Goal: Task Accomplishment & Management: Manage account settings

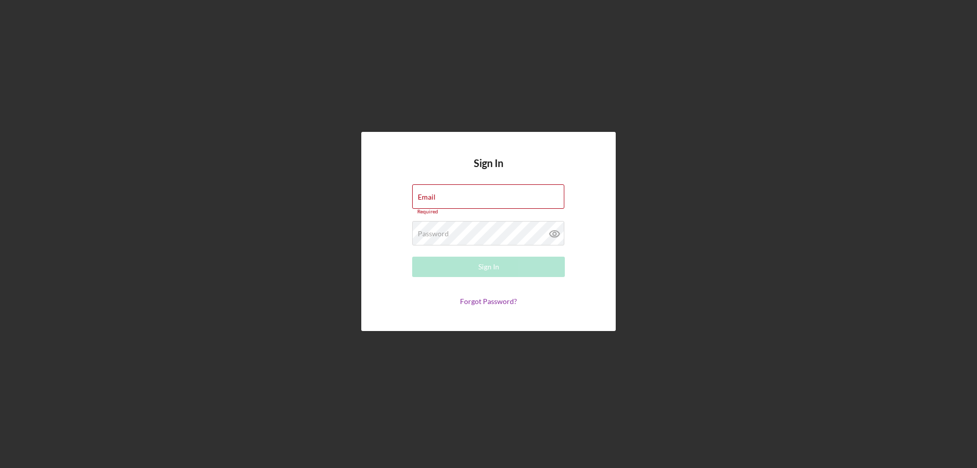
type input "[PERSON_NAME][EMAIL_ADDRESS][DOMAIN_NAME]"
click at [494, 269] on div "Sign In" at bounding box center [488, 266] width 21 height 20
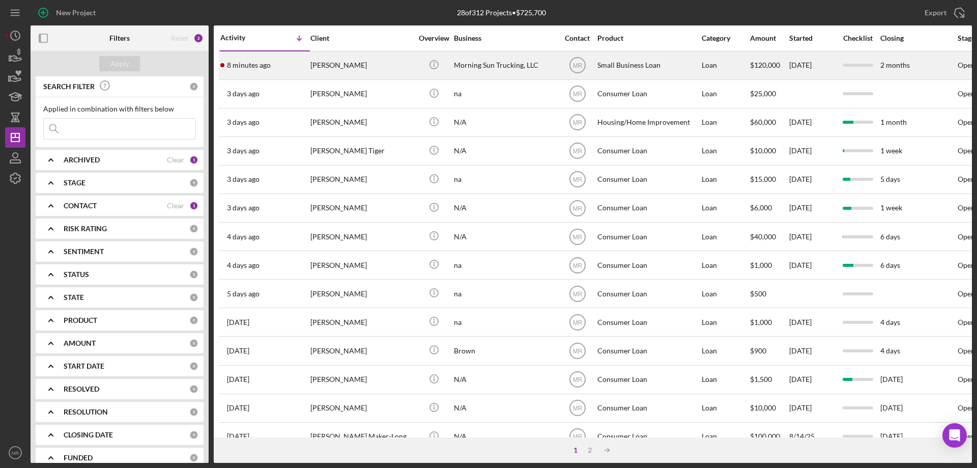
click at [514, 59] on div "Morning Sun Trucking, LLC" at bounding box center [505, 65] width 102 height 27
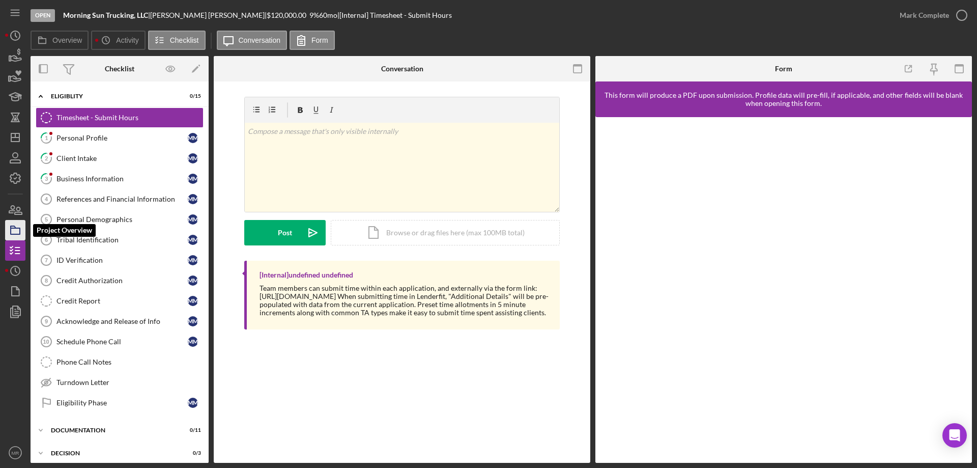
click at [13, 227] on polygon "button" at bounding box center [13, 227] width 5 height 2
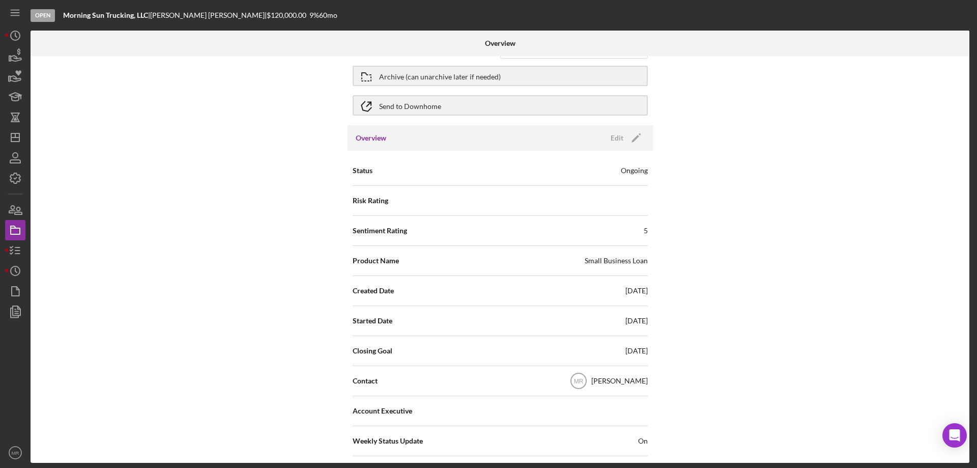
scroll to position [51, 0]
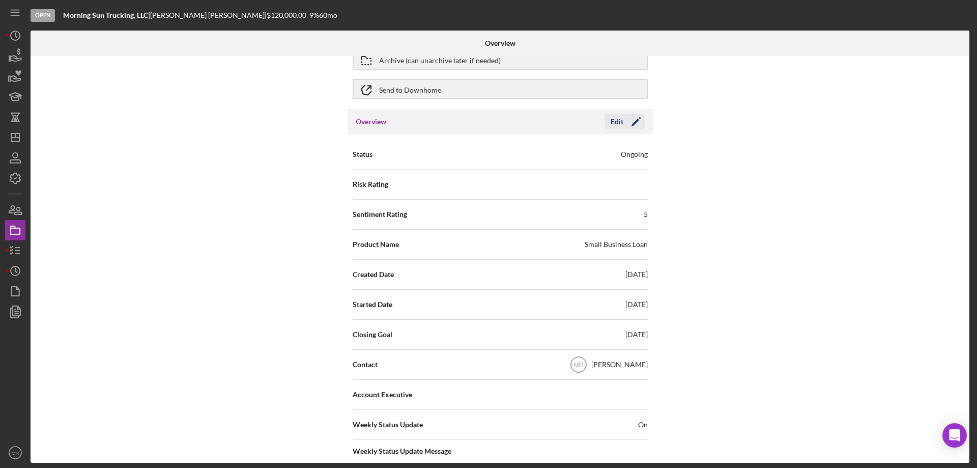
click at [623, 120] on icon "Icon/Edit" at bounding box center [635, 121] width 25 height 25
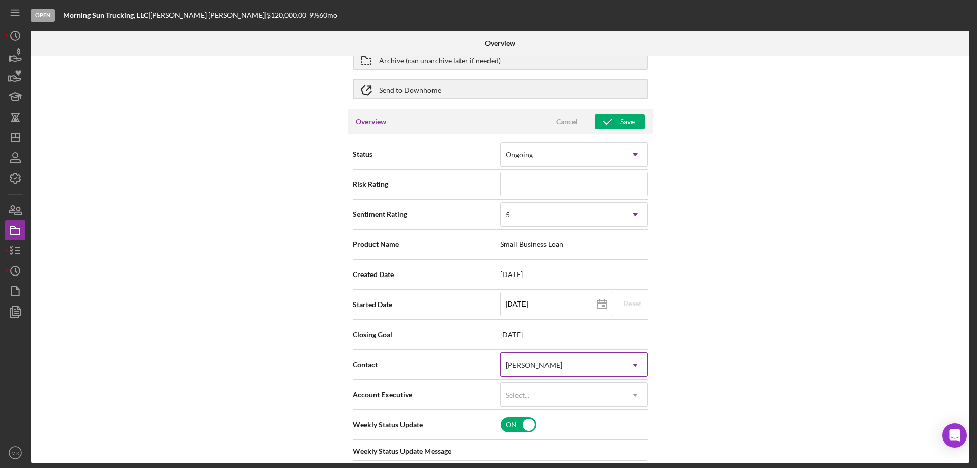
click at [562, 363] on div "[PERSON_NAME]" at bounding box center [562, 364] width 122 height 23
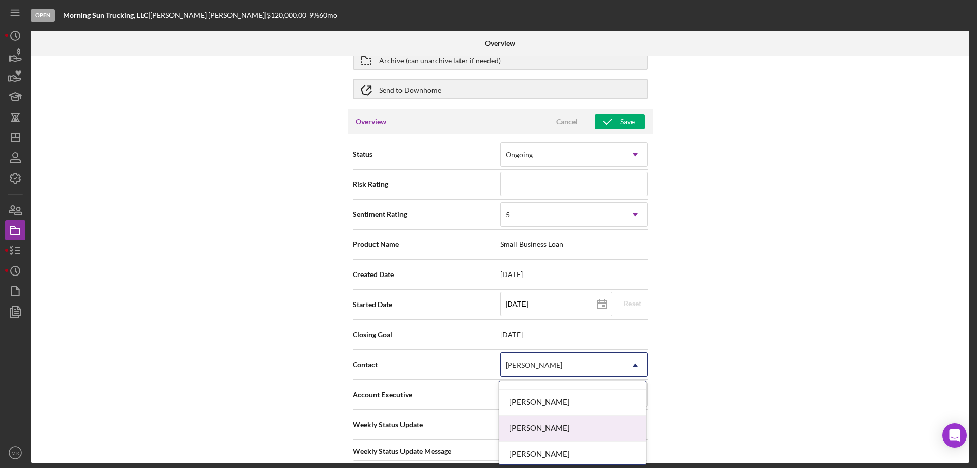
scroll to position [73, 0]
click at [557, 396] on div "Christi Neilson" at bounding box center [572, 399] width 147 height 26
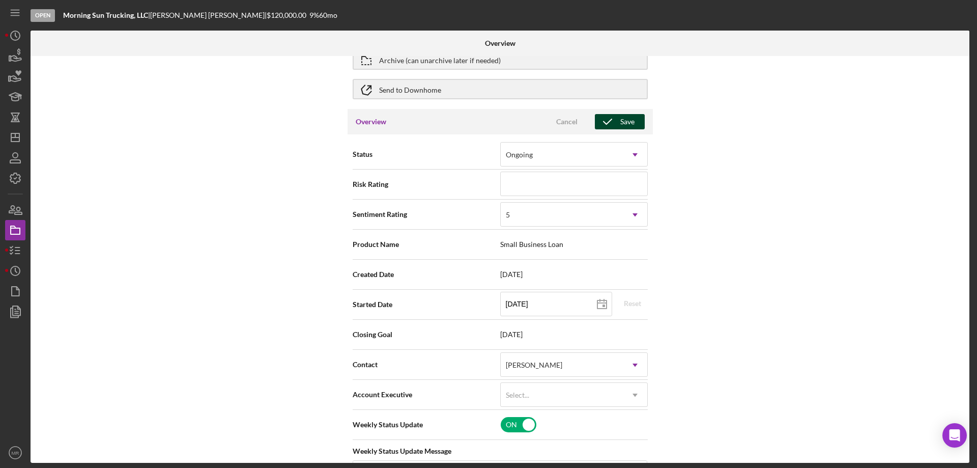
click at [617, 119] on icon "button" at bounding box center [607, 121] width 25 height 25
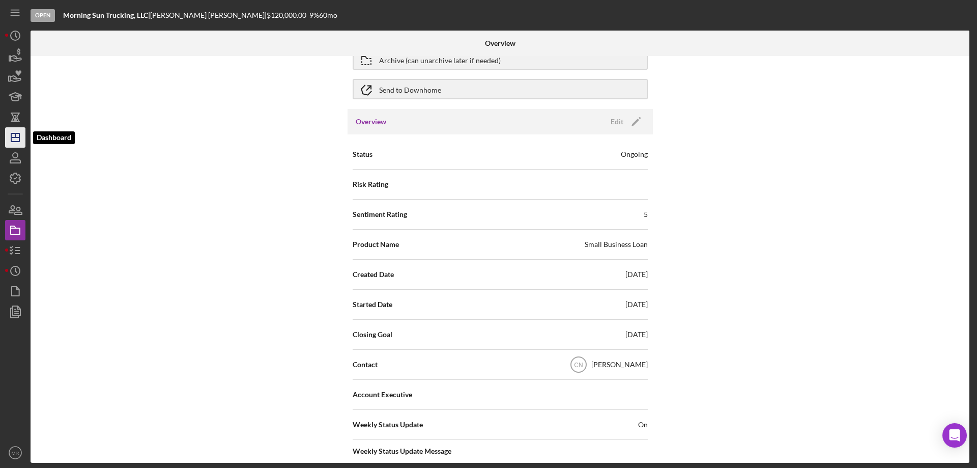
click at [14, 136] on icon "Icon/Dashboard" at bounding box center [15, 137] width 25 height 25
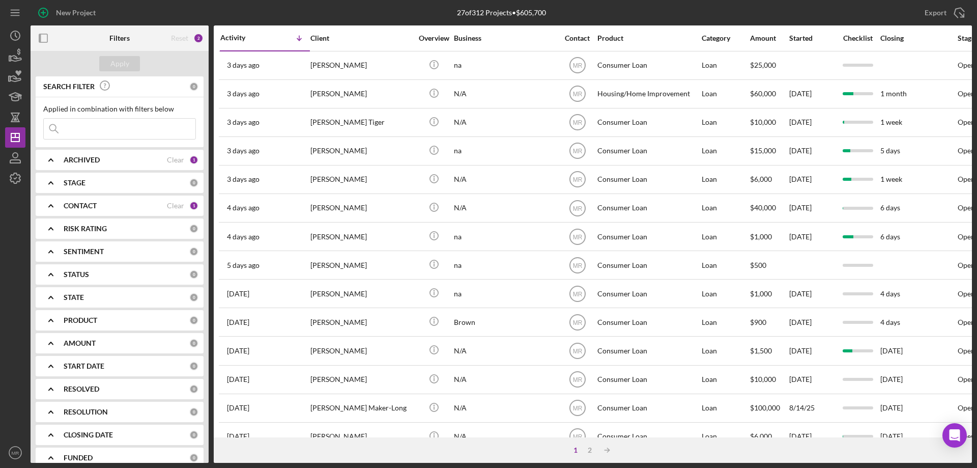
click at [370, 241] on div "[PERSON_NAME]" at bounding box center [361, 236] width 102 height 27
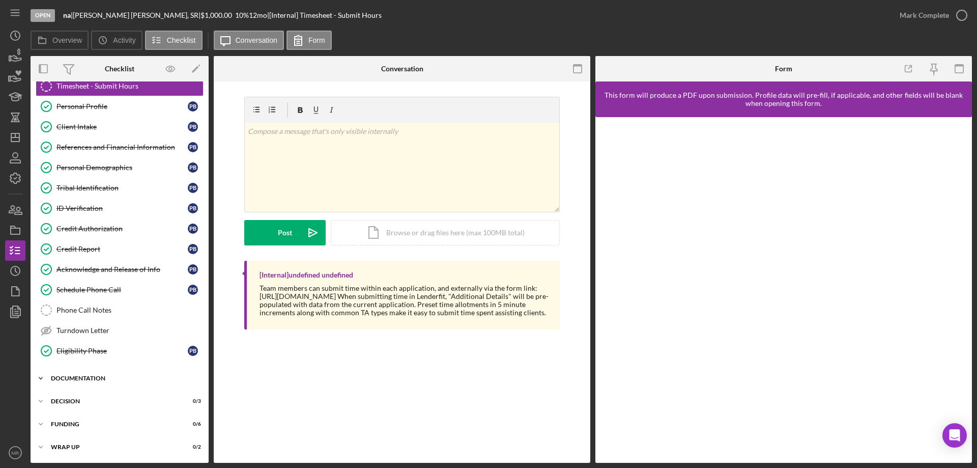
click at [100, 374] on div "Icon/Expander Documentation 1 / 9" at bounding box center [120, 378] width 178 height 20
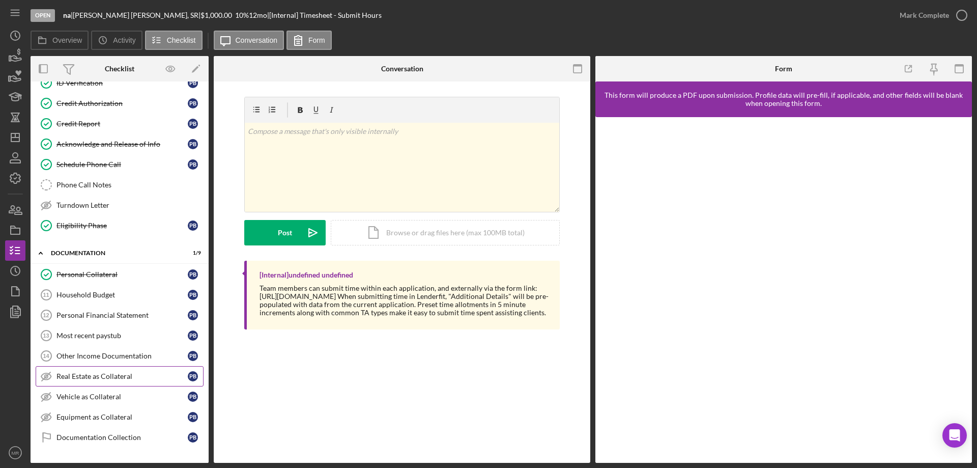
scroll to position [184, 0]
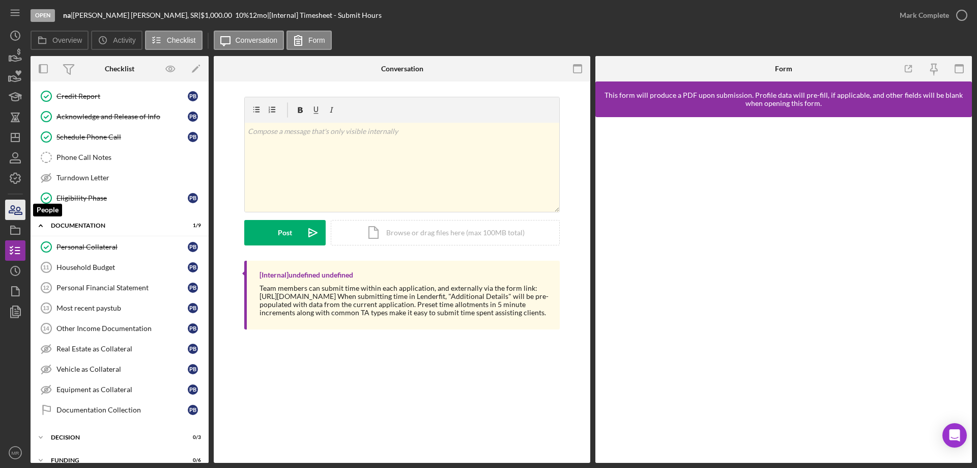
click at [10, 207] on icon "button" at bounding box center [15, 209] width 25 height 25
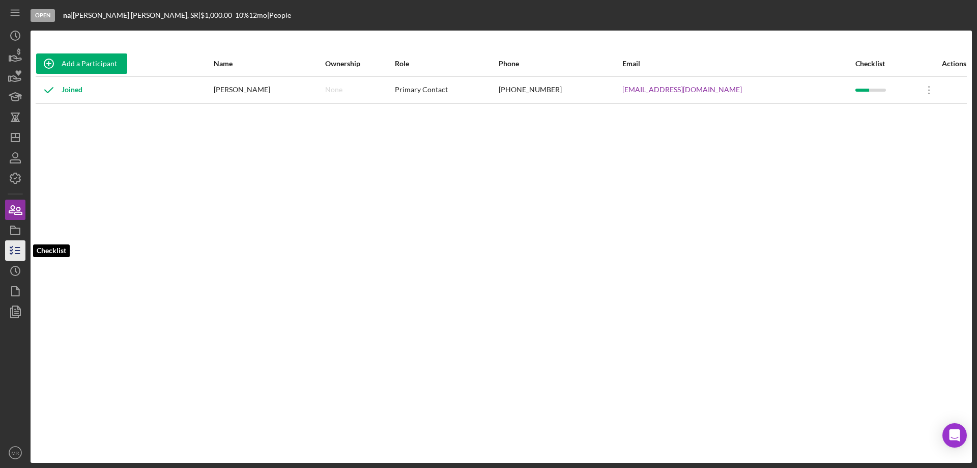
click at [14, 250] on icon "button" at bounding box center [15, 250] width 25 height 25
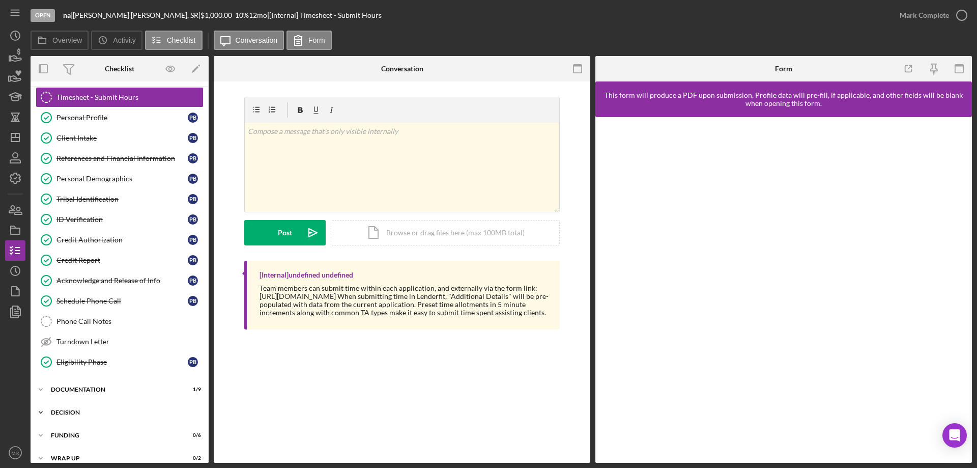
scroll to position [32, 0]
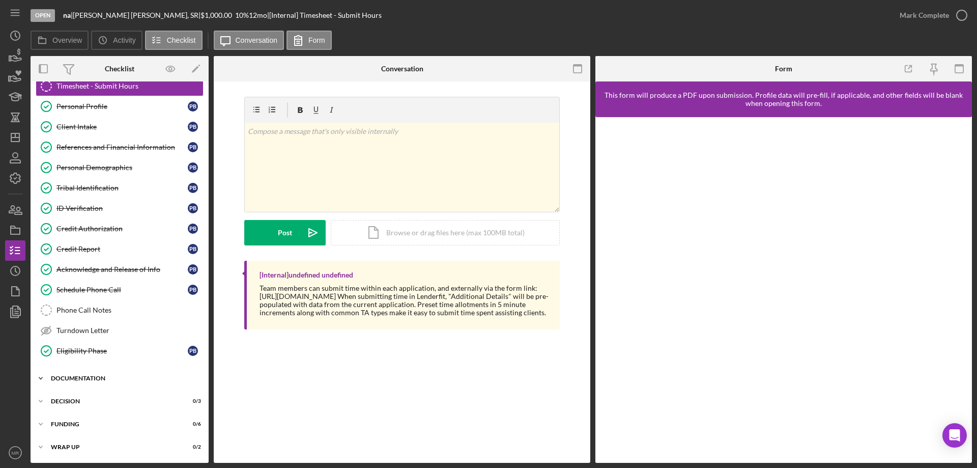
click at [91, 374] on div "Icon/Expander Documentation 1 / 9" at bounding box center [120, 378] width 178 height 20
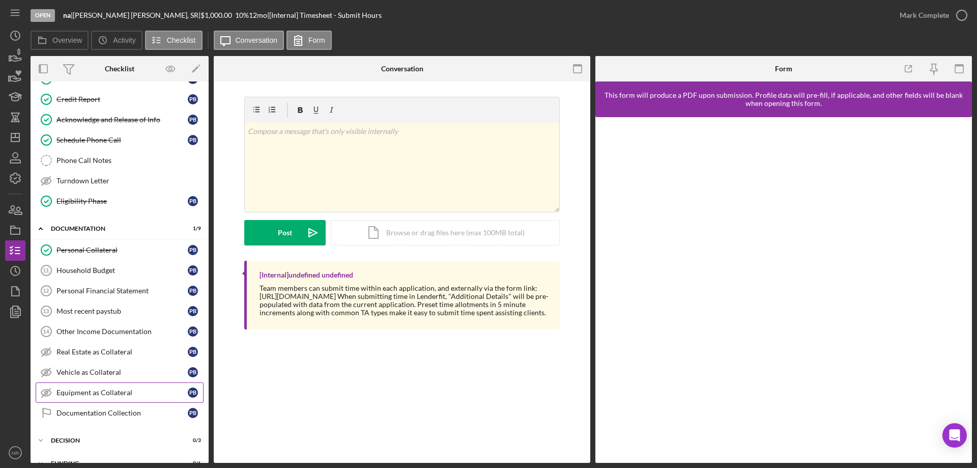
scroll to position [220, 0]
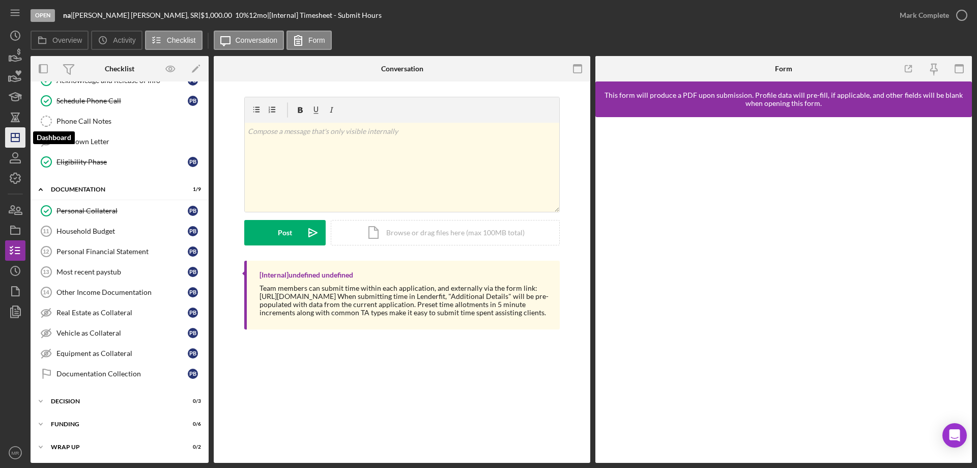
click at [15, 137] on line "button" at bounding box center [15, 137] width 8 height 0
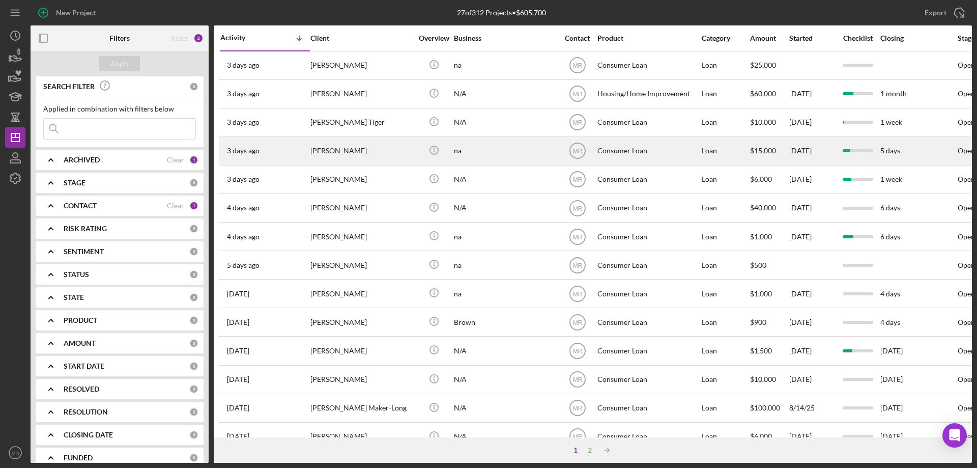
click at [410, 149] on div "[PERSON_NAME]" at bounding box center [361, 150] width 102 height 27
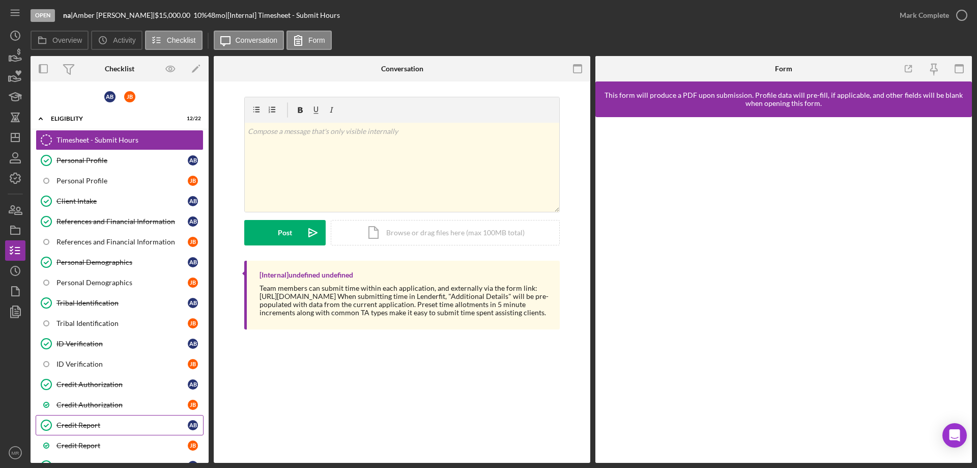
click at [85, 423] on div "Credit Report" at bounding box center [121, 425] width 131 height 8
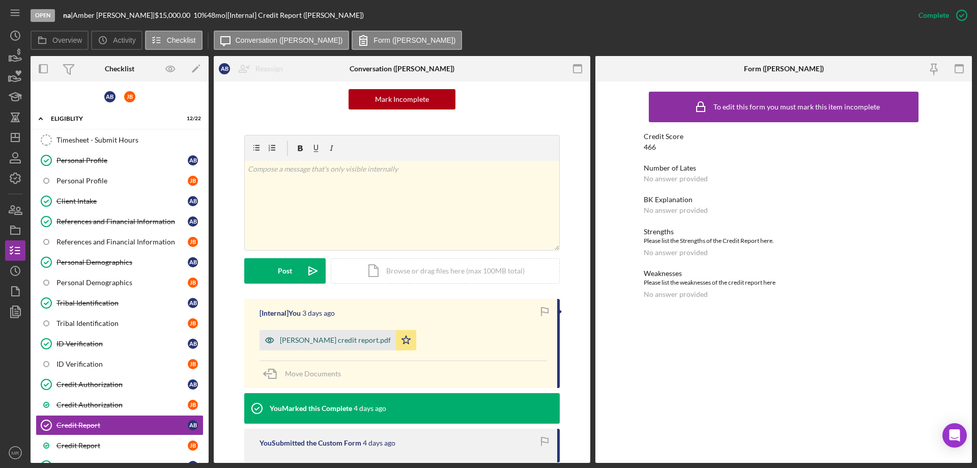
click at [323, 341] on div "[PERSON_NAME] credit report.pdf" at bounding box center [335, 340] width 111 height 8
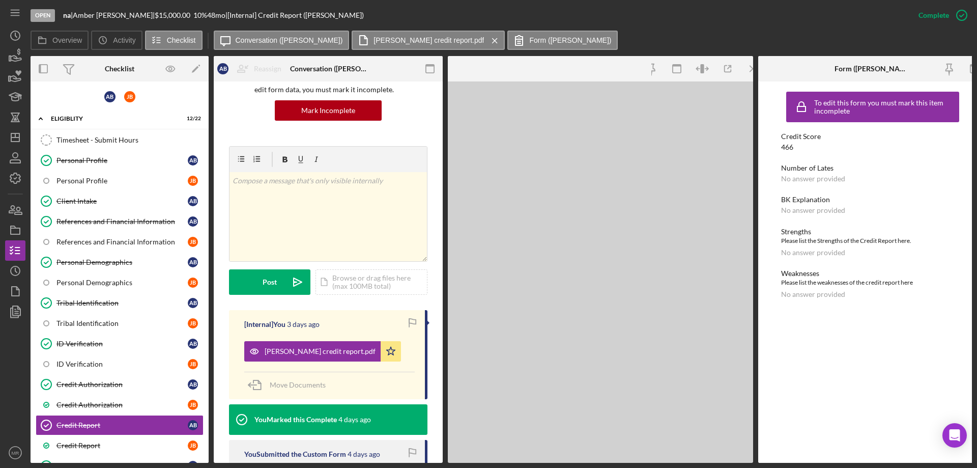
scroll to position [113, 0]
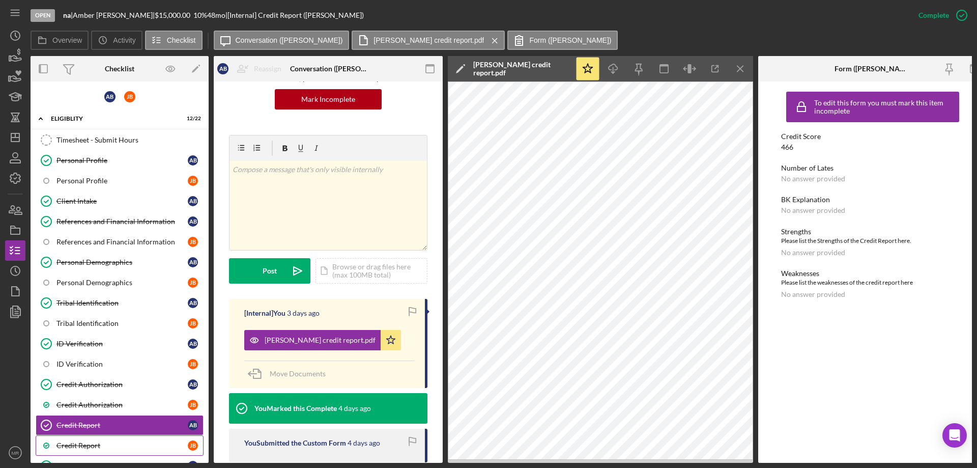
click at [84, 441] on div "Credit Report" at bounding box center [121, 445] width 131 height 8
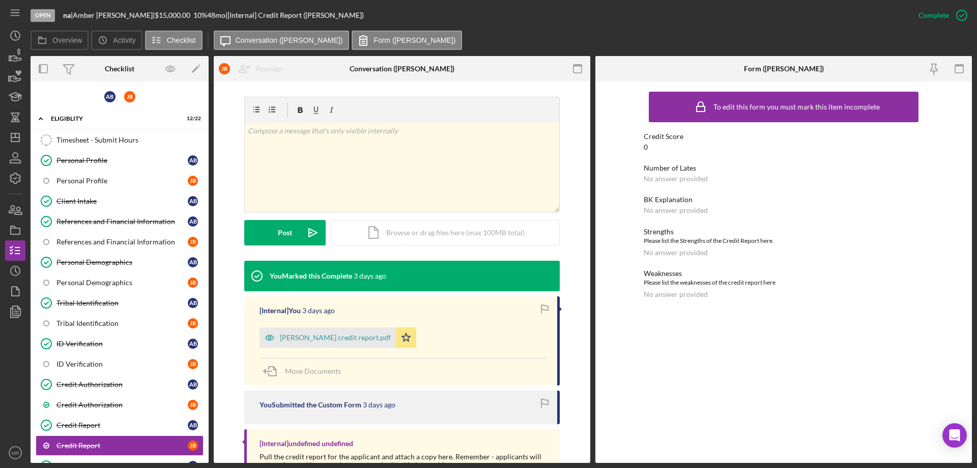
scroll to position [153, 0]
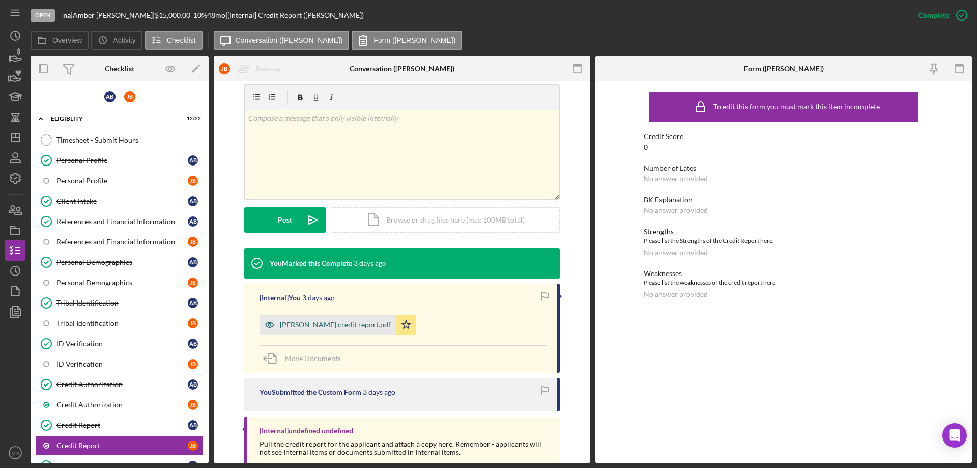
click at [324, 323] on div "[PERSON_NAME] credit report.pdf" at bounding box center [335, 325] width 111 height 8
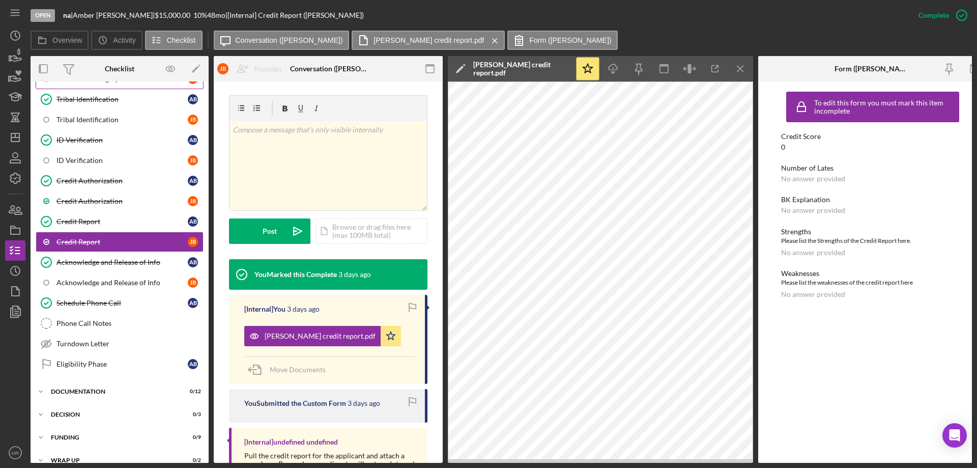
scroll to position [0, 0]
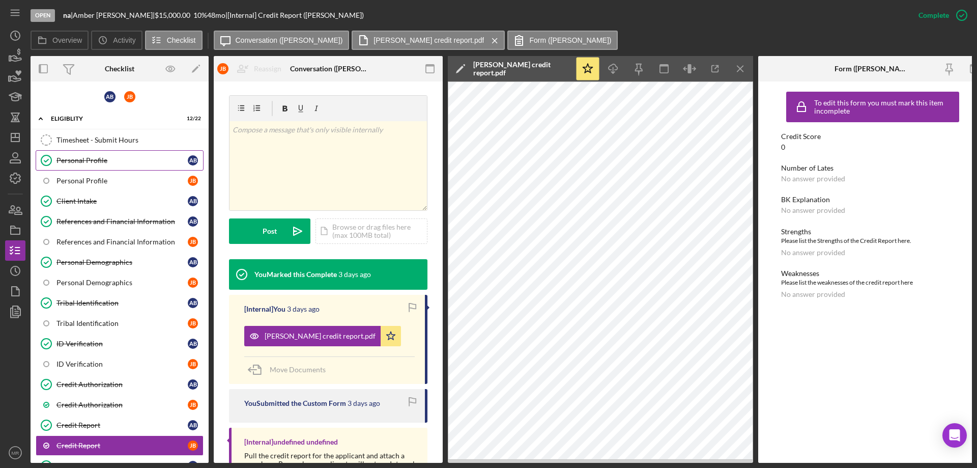
click at [85, 161] on div "Personal Profile" at bounding box center [121, 160] width 131 height 8
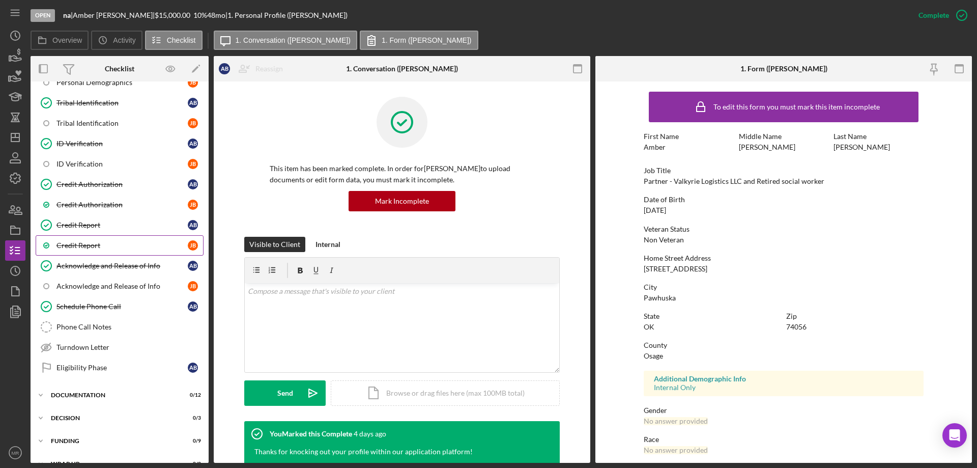
scroll to position [217, 0]
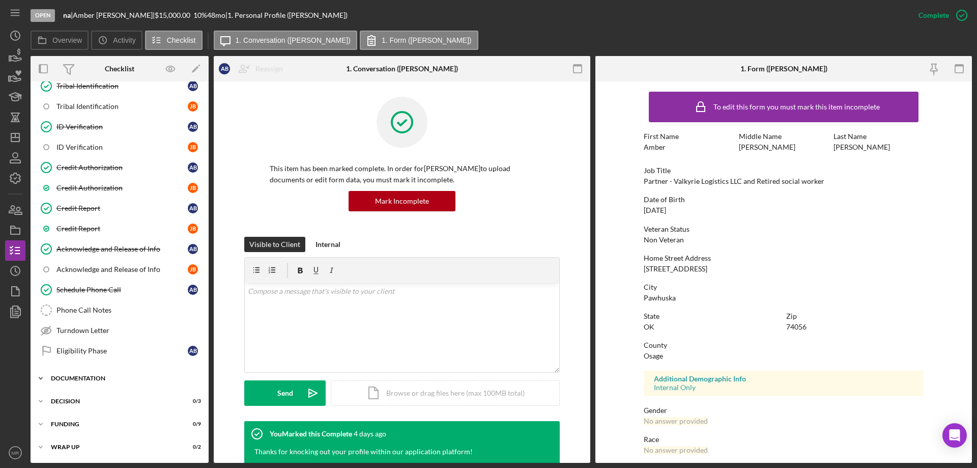
click at [73, 370] on div "Icon/Expander Documentation 0 / 12" at bounding box center [120, 378] width 178 height 20
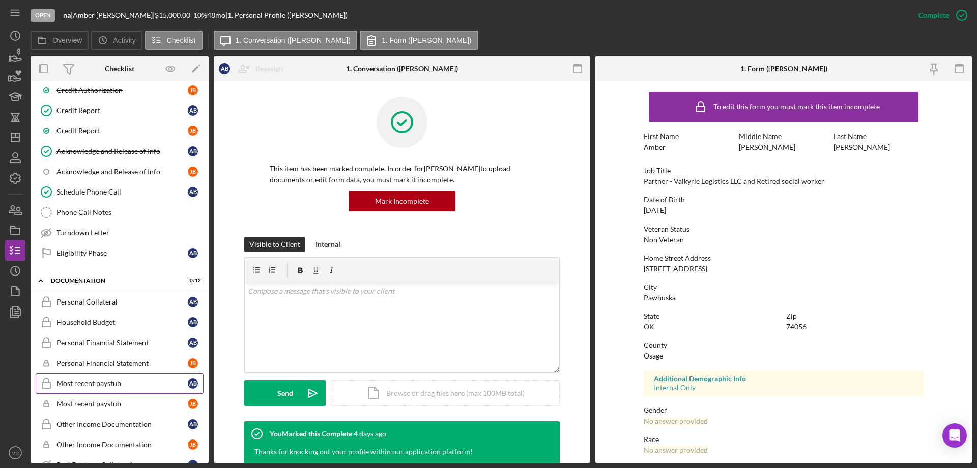
scroll to position [319, 0]
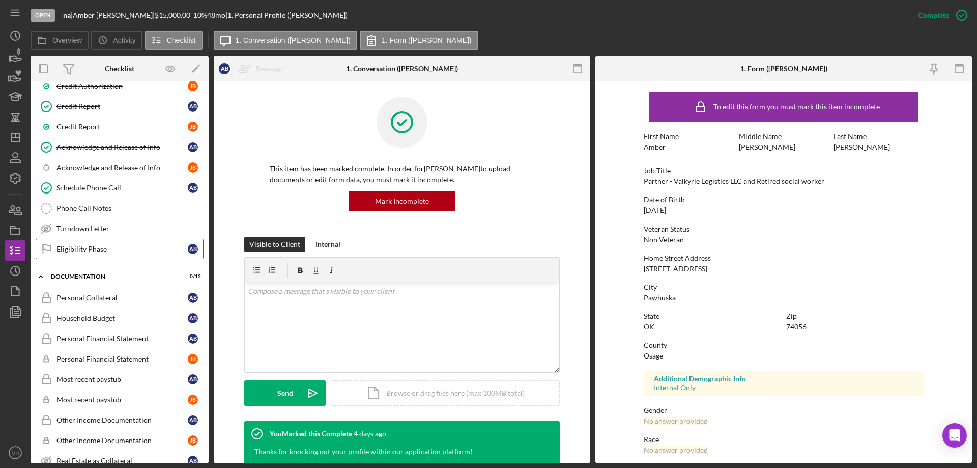
click at [85, 250] on div "Eligibility Phase" at bounding box center [121, 249] width 131 height 8
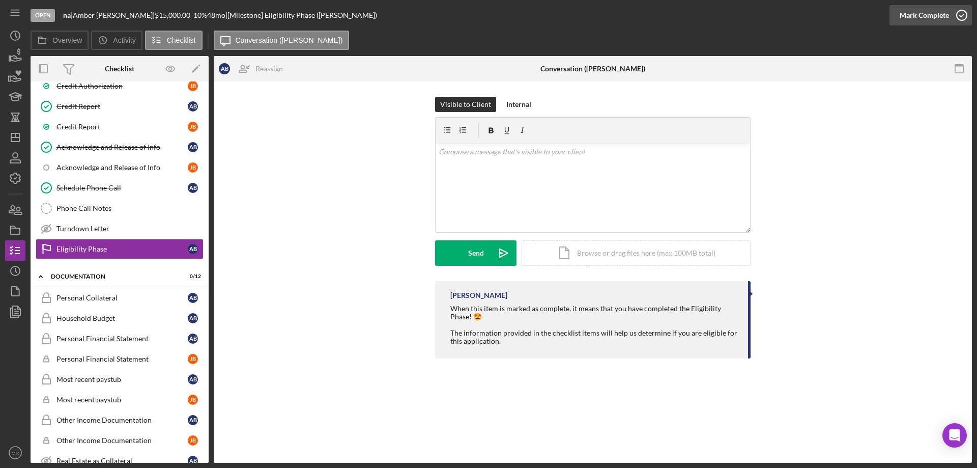
click at [960, 18] on icon "button" at bounding box center [961, 15] width 25 height 25
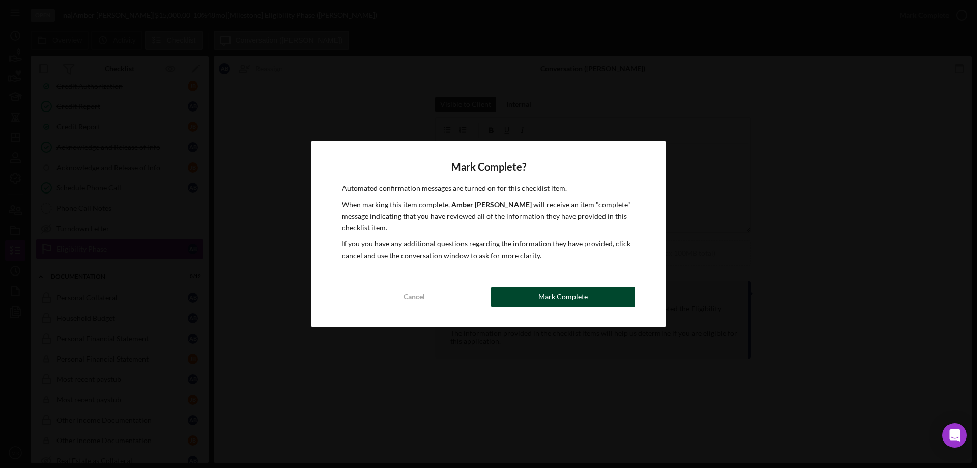
click at [538, 303] on button "Mark Complete" at bounding box center [563, 296] width 144 height 20
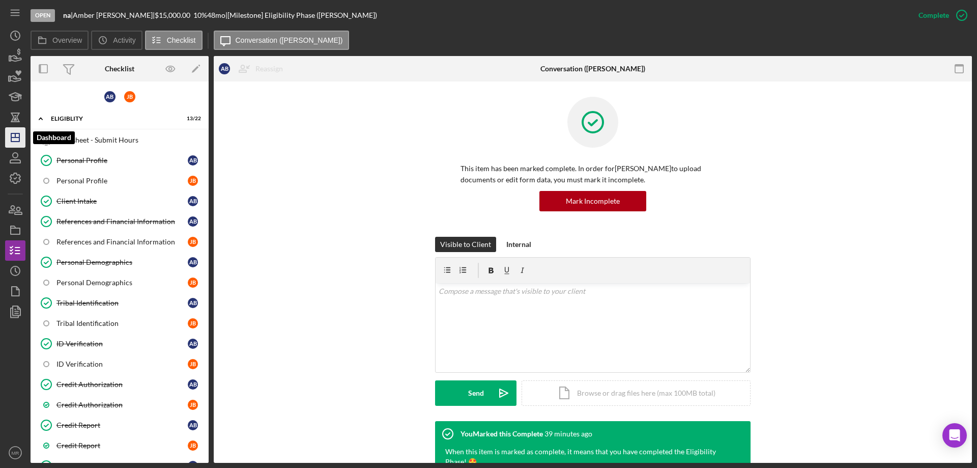
click at [16, 132] on icon "Icon/Dashboard" at bounding box center [15, 137] width 25 height 25
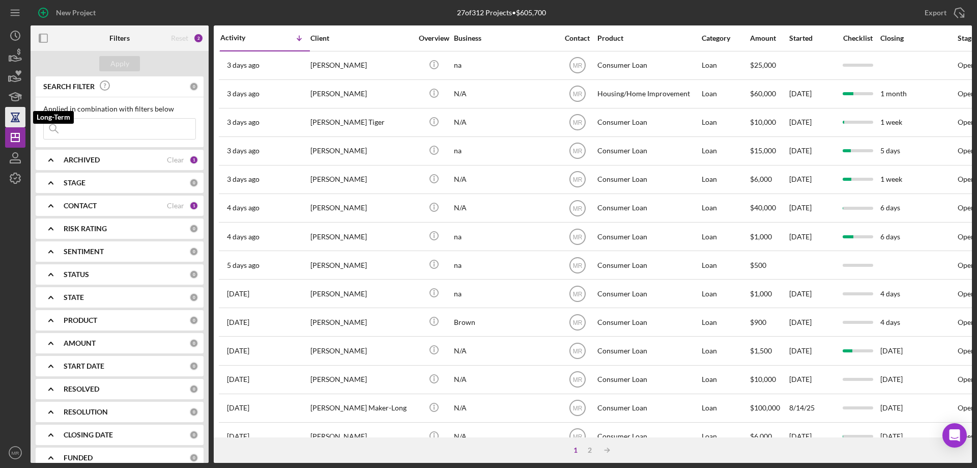
click at [14, 118] on icon "button" at bounding box center [15, 117] width 7 height 8
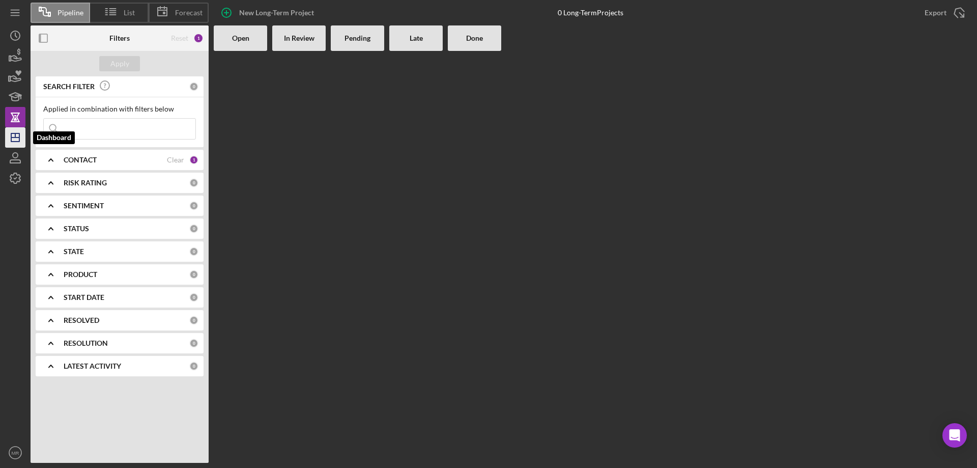
click at [16, 138] on icon "Icon/Dashboard" at bounding box center [15, 137] width 25 height 25
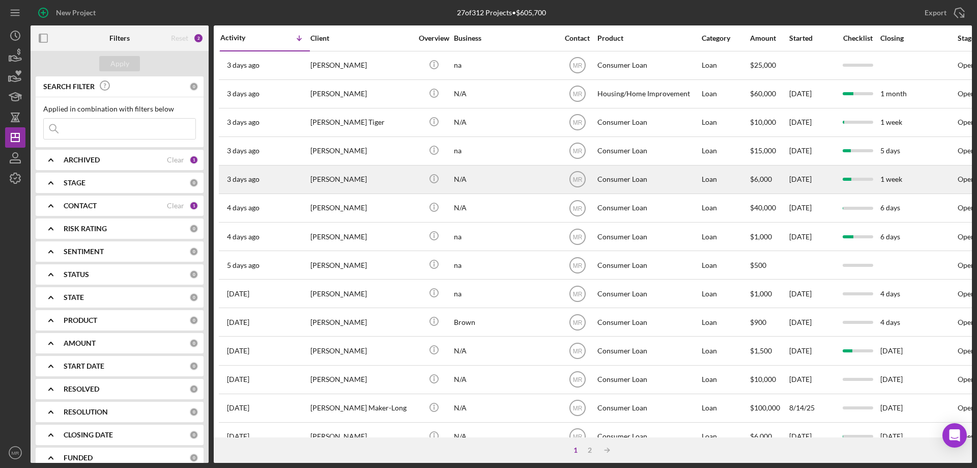
click at [384, 181] on div "[PERSON_NAME]" at bounding box center [361, 179] width 102 height 27
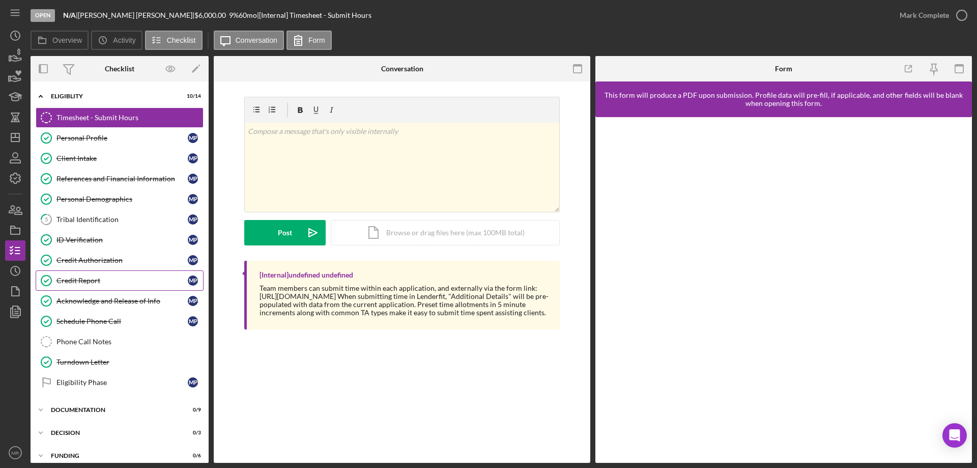
click at [59, 280] on div "Credit Report" at bounding box center [121, 280] width 131 height 8
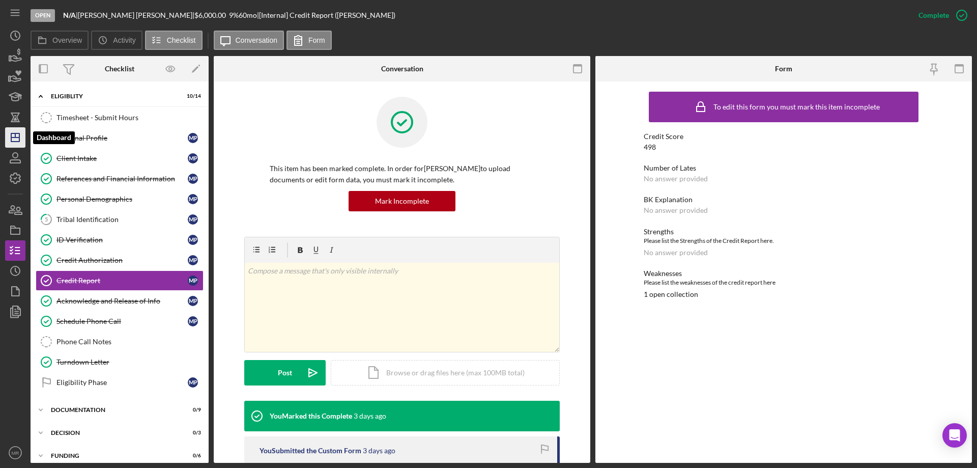
click at [14, 135] on icon "Icon/Dashboard" at bounding box center [15, 137] width 25 height 25
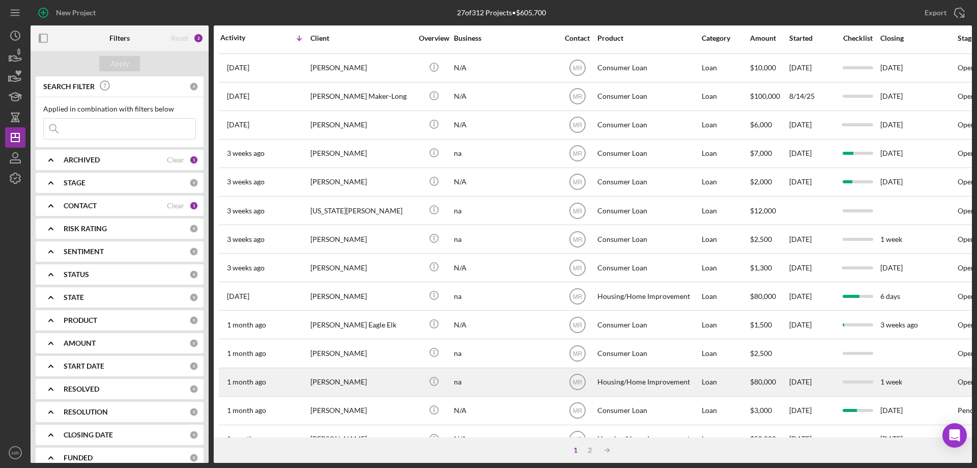
scroll to position [340, 0]
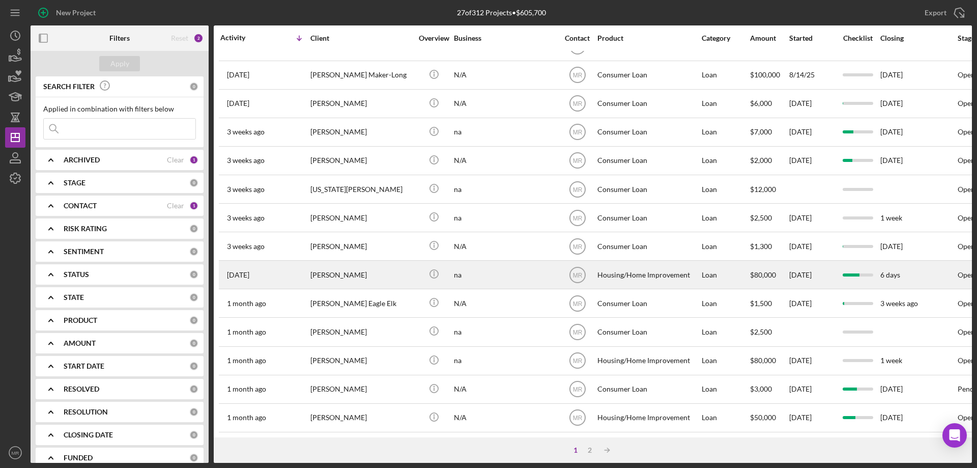
click at [393, 261] on div "[PERSON_NAME]" at bounding box center [361, 274] width 102 height 27
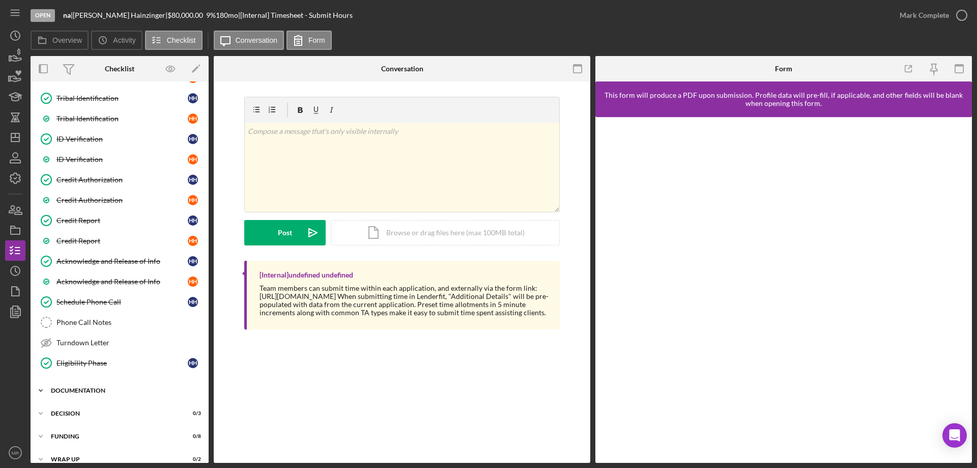
scroll to position [217, 0]
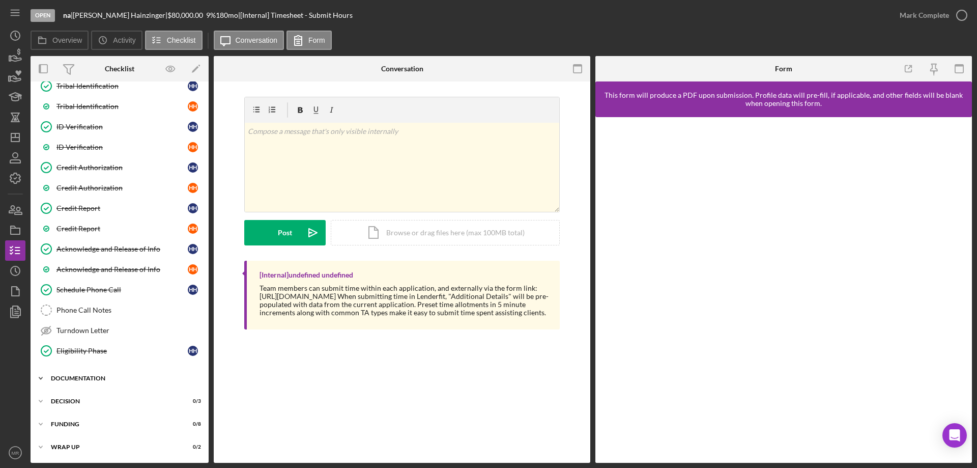
click at [81, 377] on div "Documentation" at bounding box center [123, 378] width 145 height 6
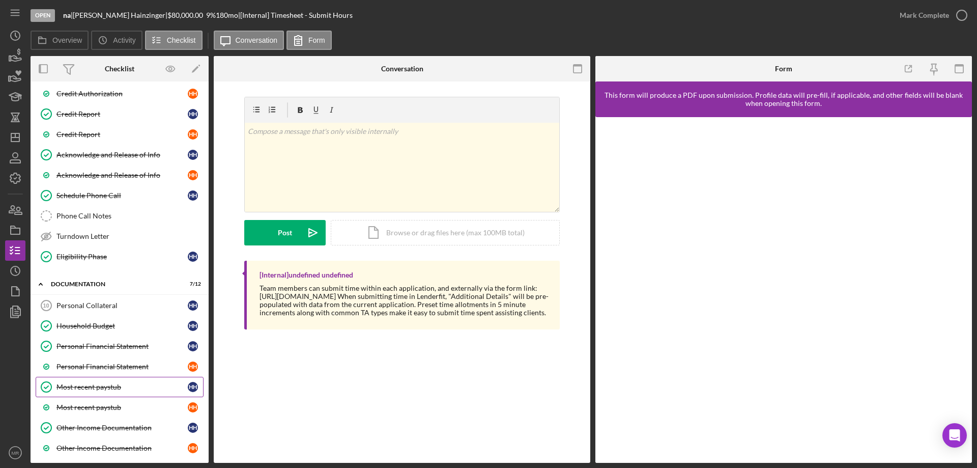
scroll to position [319, 0]
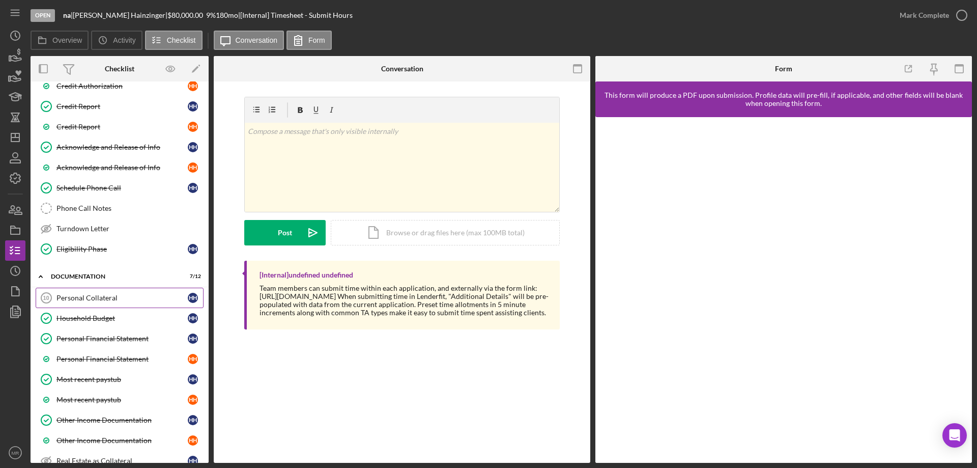
click at [81, 299] on div "Personal Collateral" at bounding box center [121, 298] width 131 height 8
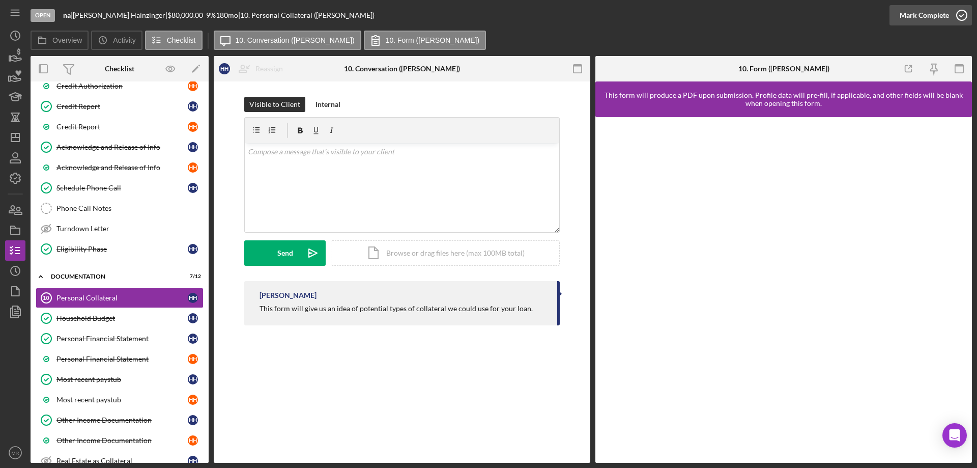
click at [962, 16] on icon "button" at bounding box center [961, 15] width 25 height 25
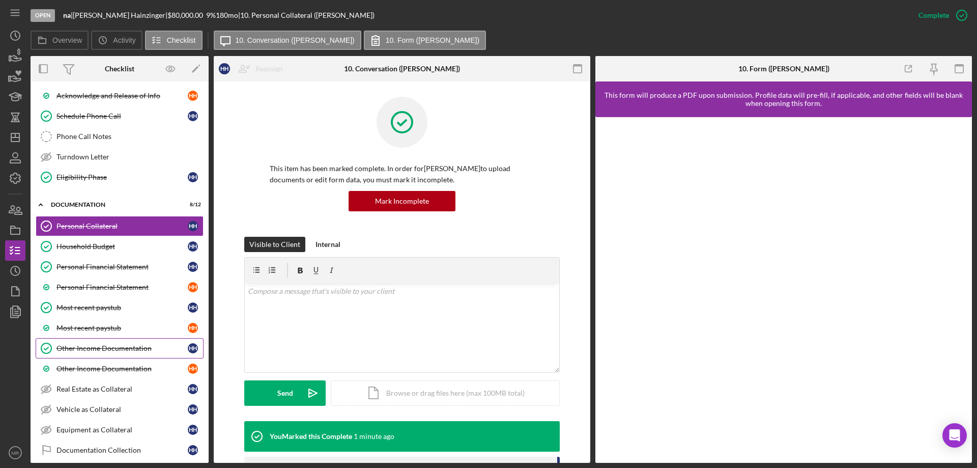
scroll to position [416, 0]
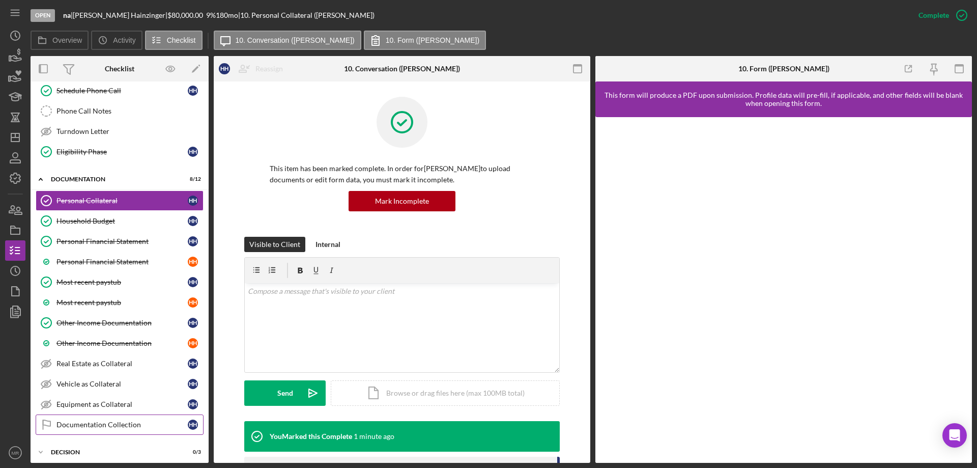
click at [103, 424] on div "Documentation Collection" at bounding box center [121, 424] width 131 height 8
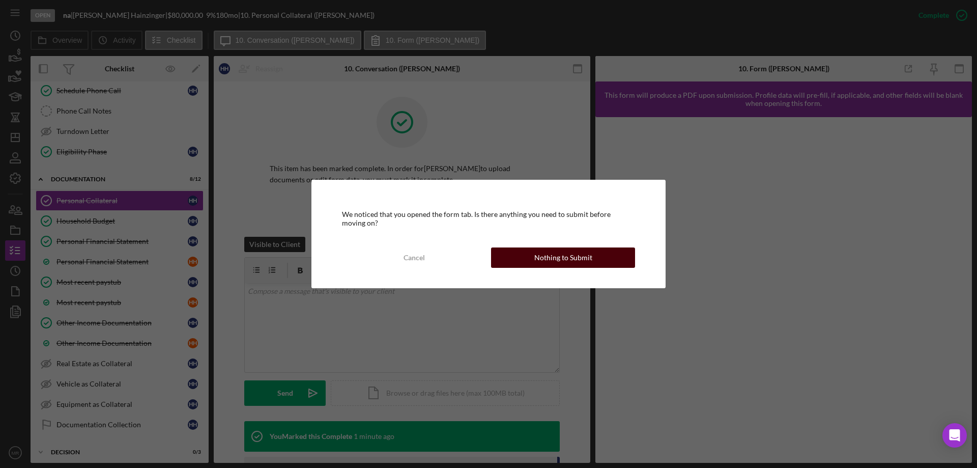
click at [569, 251] on div "Nothing to Submit" at bounding box center [563, 257] width 58 height 20
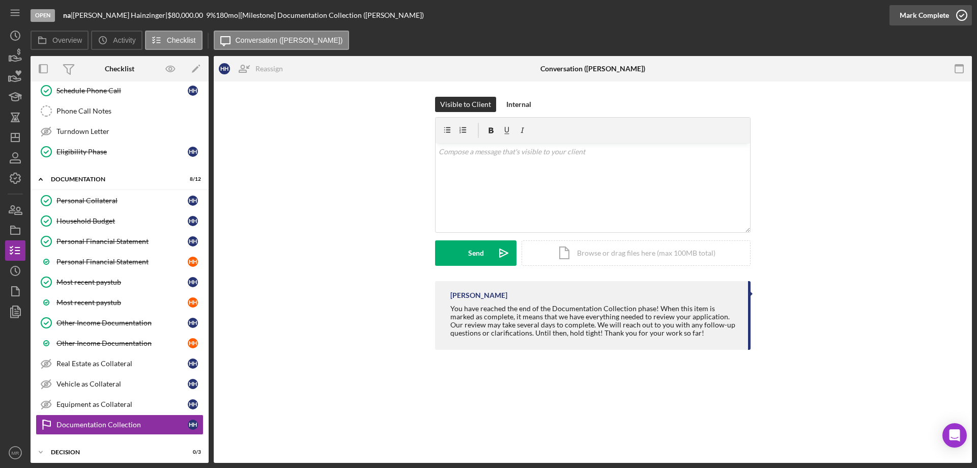
click at [966, 10] on icon "button" at bounding box center [961, 15] width 25 height 25
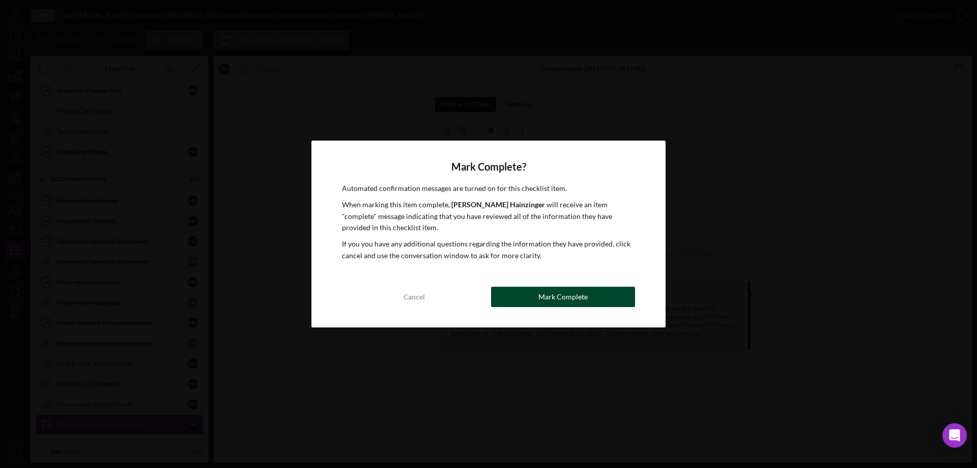
click at [585, 292] on div "Mark Complete" at bounding box center [562, 296] width 49 height 20
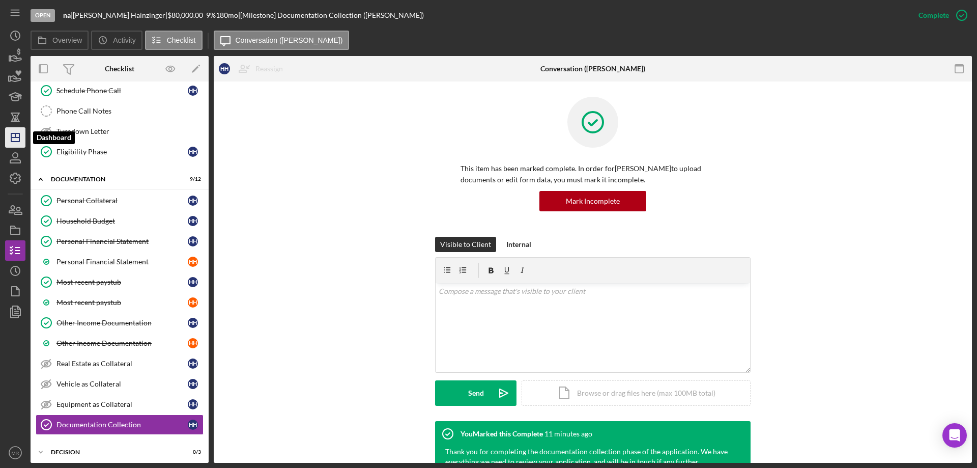
click at [13, 134] on polygon "button" at bounding box center [15, 137] width 8 height 8
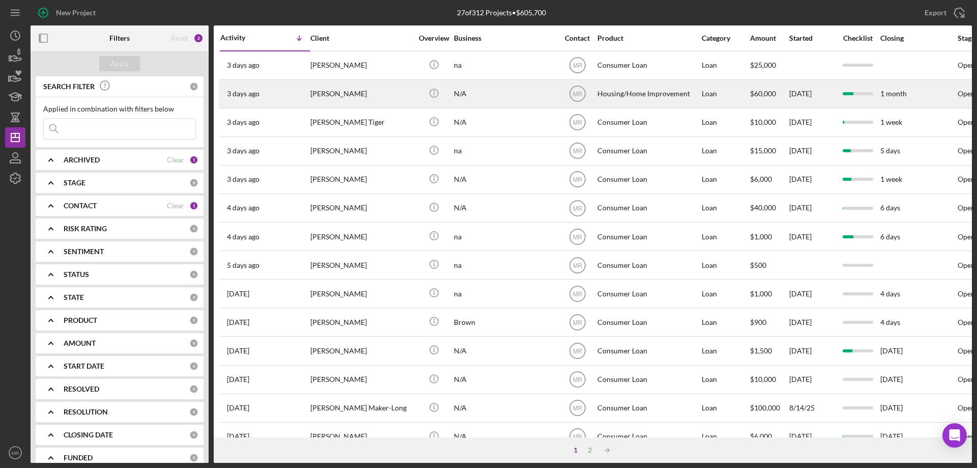
click at [384, 88] on div "[PERSON_NAME]" at bounding box center [361, 93] width 102 height 27
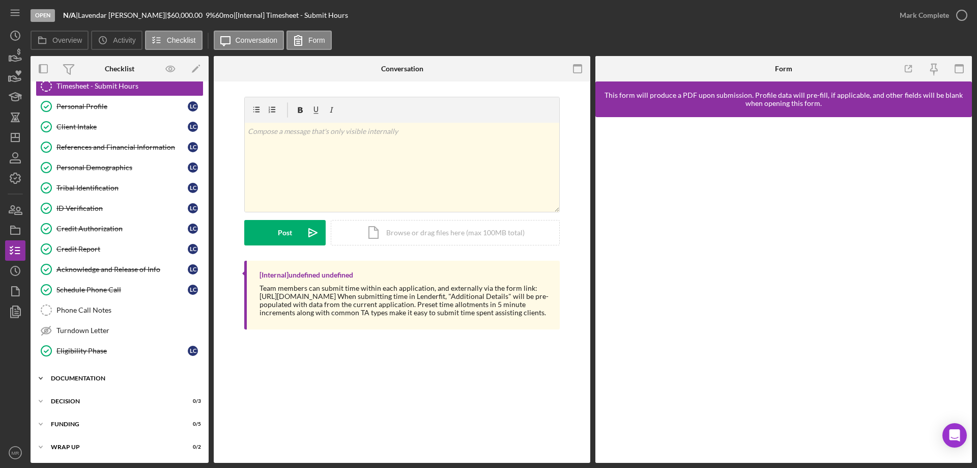
click at [97, 374] on div "Icon/Expander Documentation 1 / 9" at bounding box center [120, 378] width 178 height 20
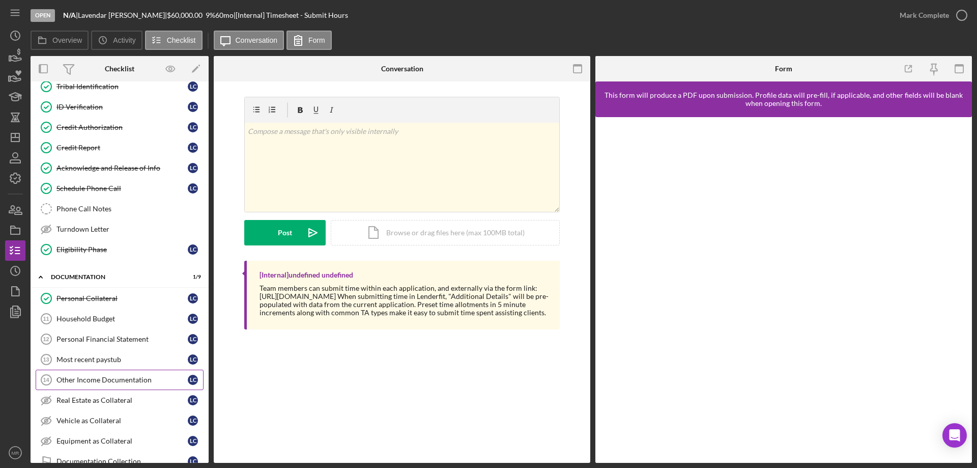
scroll to position [133, 0]
drag, startPoint x: 84, startPoint y: 317, endPoint x: 105, endPoint y: 316, distance: 20.9
click at [83, 317] on div "Household Budget" at bounding box center [121, 318] width 131 height 8
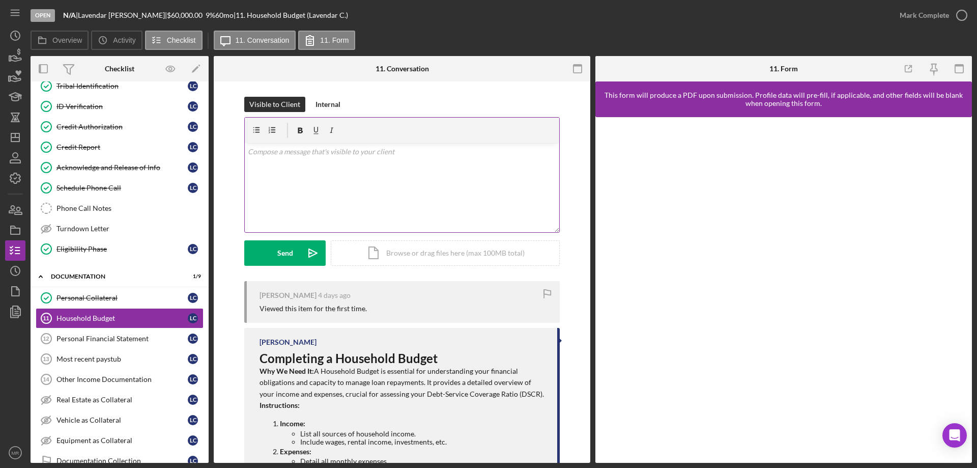
click at [301, 172] on div "v Color teal Color pink Remove color Add row above Add row below Add column bef…" at bounding box center [402, 187] width 314 height 89
click at [319, 266] on div "Visible to Client Internal v Color teal Color pink Remove color Add row above A…" at bounding box center [401, 189] width 315 height 184
click at [283, 252] on div "Send" at bounding box center [285, 252] width 16 height 25
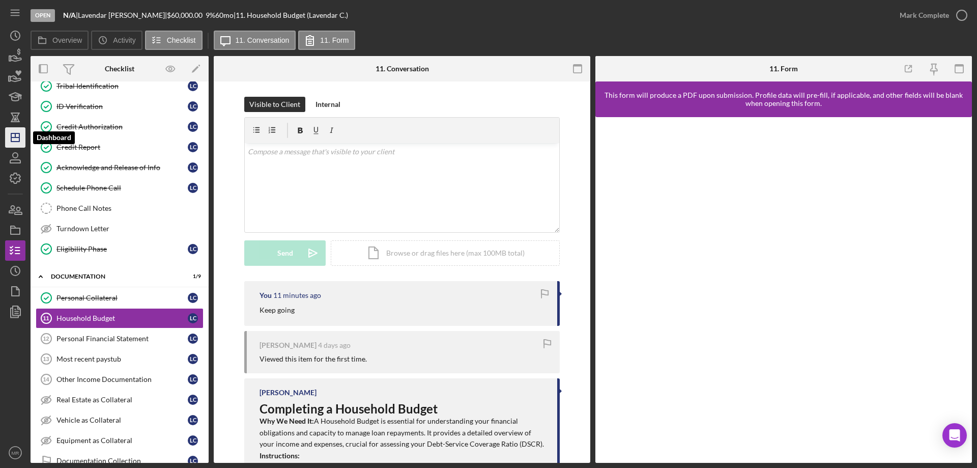
click at [15, 136] on line "button" at bounding box center [15, 135] width 0 height 4
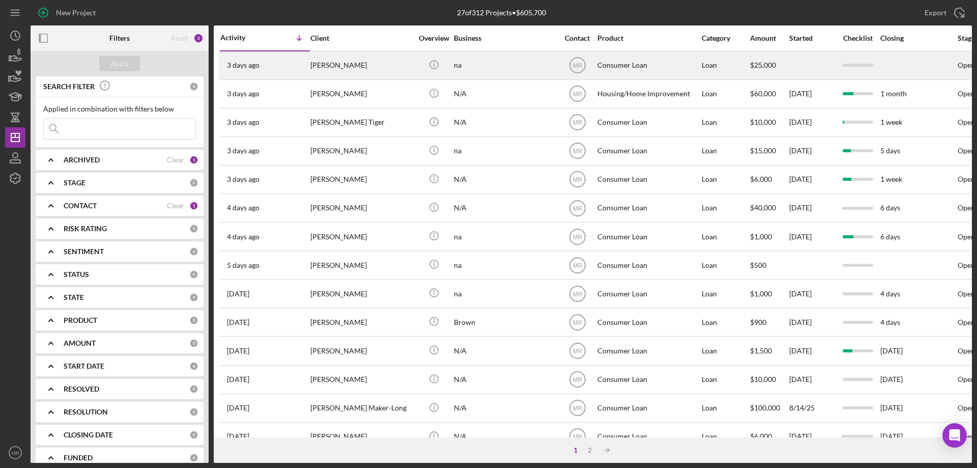
click at [533, 67] on div "na" at bounding box center [505, 65] width 102 height 27
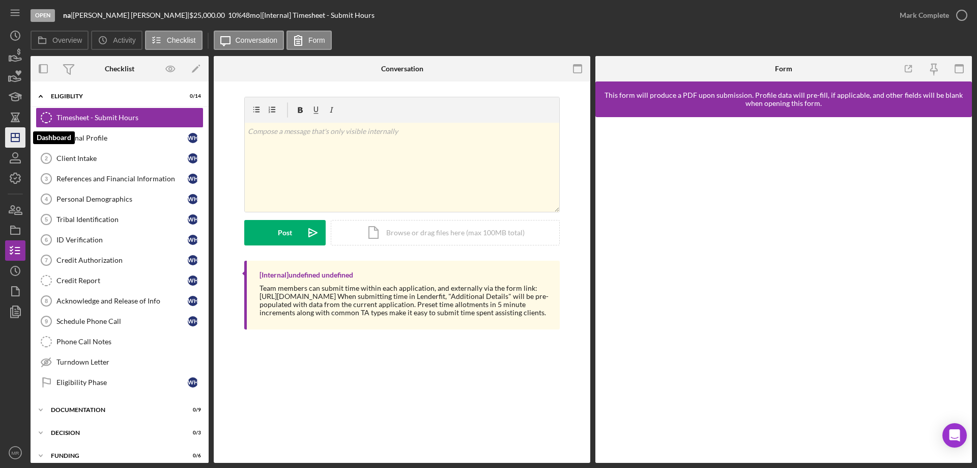
click at [16, 135] on icon "Icon/Dashboard" at bounding box center [15, 137] width 25 height 25
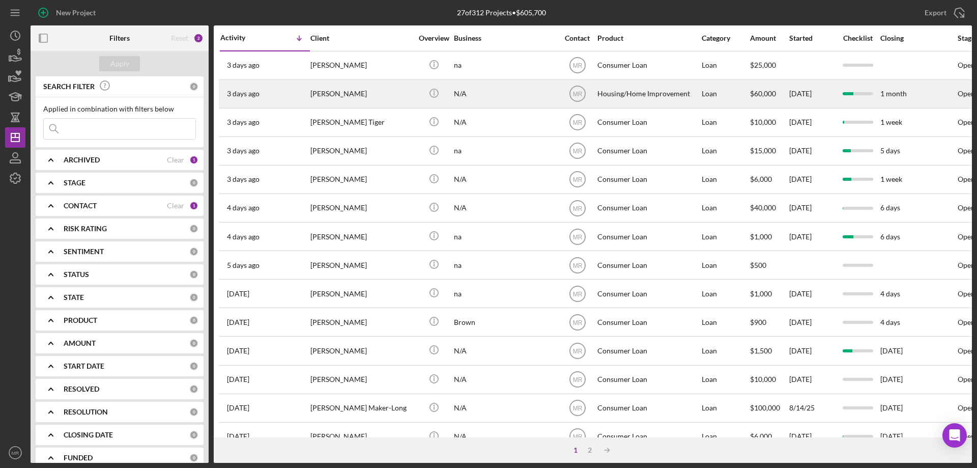
click at [397, 96] on div "[PERSON_NAME]" at bounding box center [361, 93] width 102 height 27
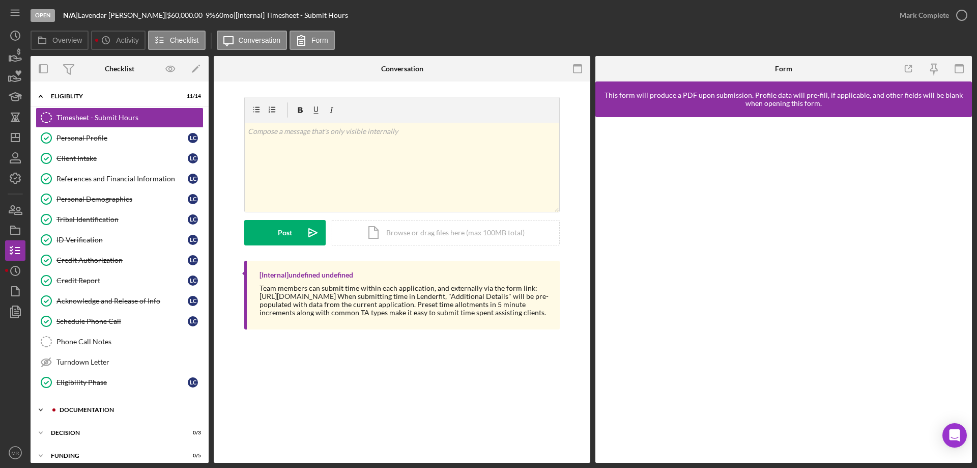
click at [90, 410] on div "Documentation" at bounding box center [128, 410] width 136 height 6
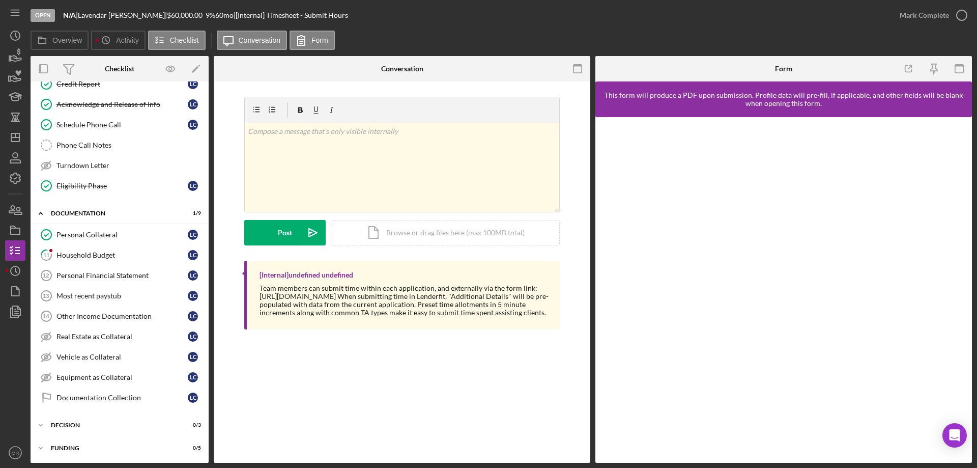
scroll to position [204, 0]
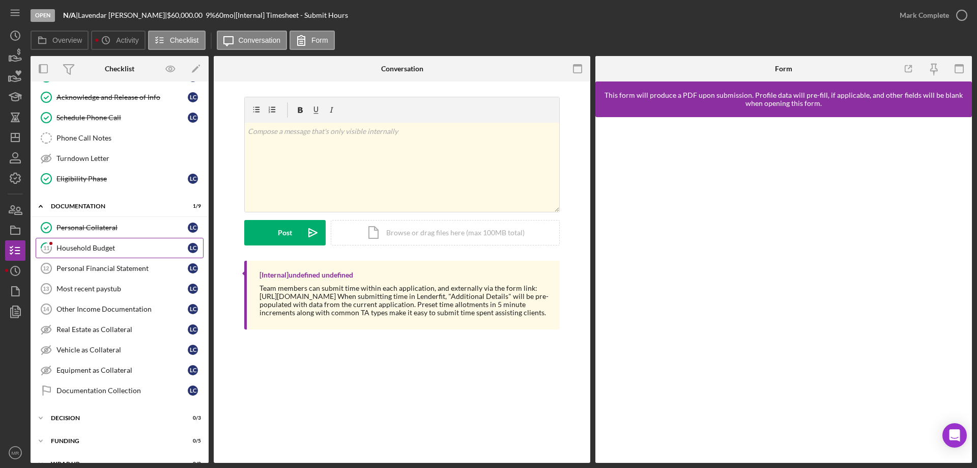
click at [94, 247] on div "Household Budget" at bounding box center [121, 248] width 131 height 8
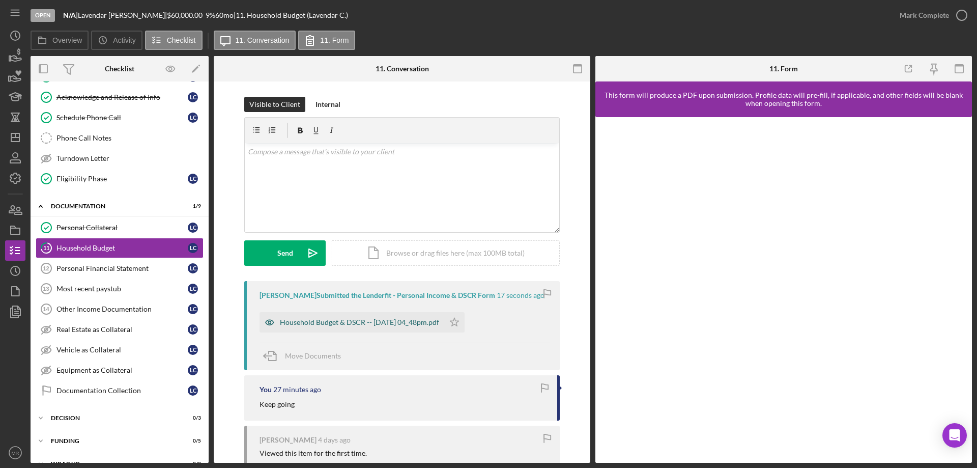
click at [355, 324] on div "Household Budget & DSCR -- 2025-08-25 04_48pm.pdf" at bounding box center [359, 322] width 159 height 8
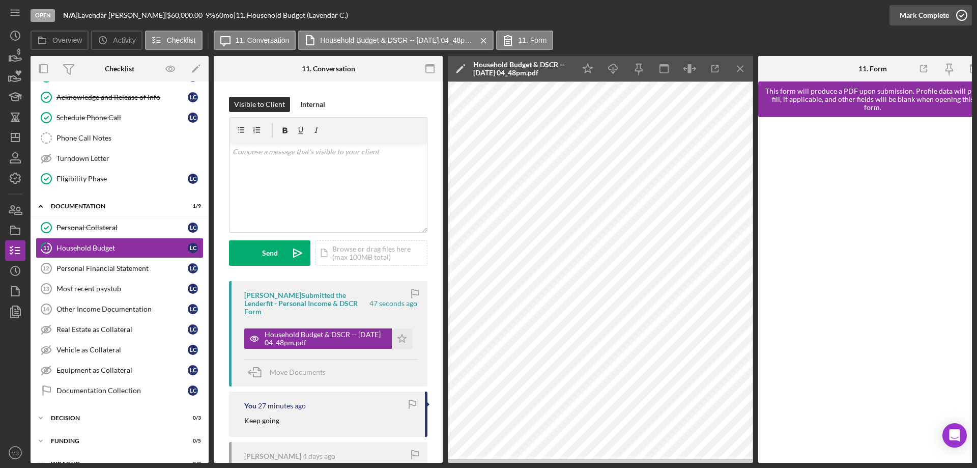
click at [962, 16] on icon "button" at bounding box center [961, 15] width 25 height 25
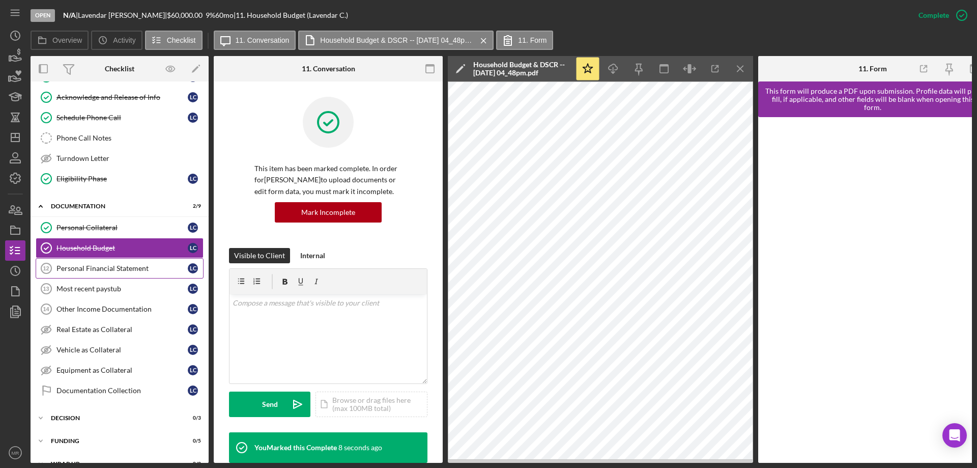
click at [93, 264] on div "Personal Financial Statement" at bounding box center [121, 268] width 131 height 8
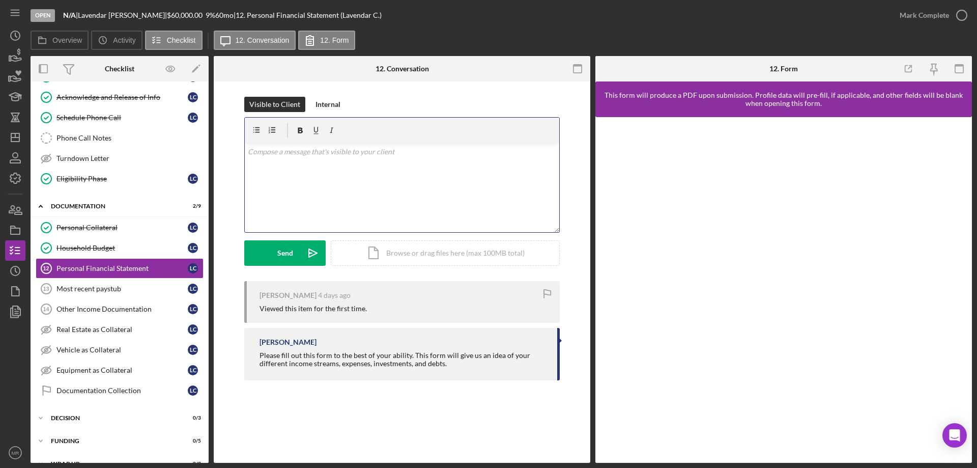
click at [326, 162] on div "v Color teal Color pink Remove color Add row above Add row below Add column bef…" at bounding box center [402, 187] width 314 height 89
click at [291, 246] on div "Send" at bounding box center [285, 252] width 16 height 25
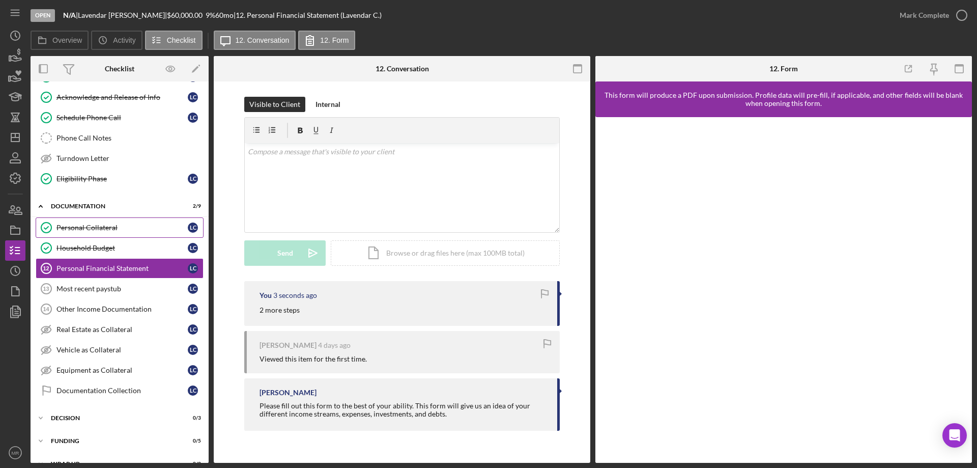
click at [87, 221] on link "Personal Collateral Personal Collateral L C" at bounding box center [120, 227] width 168 height 20
